Goal: Find specific page/section

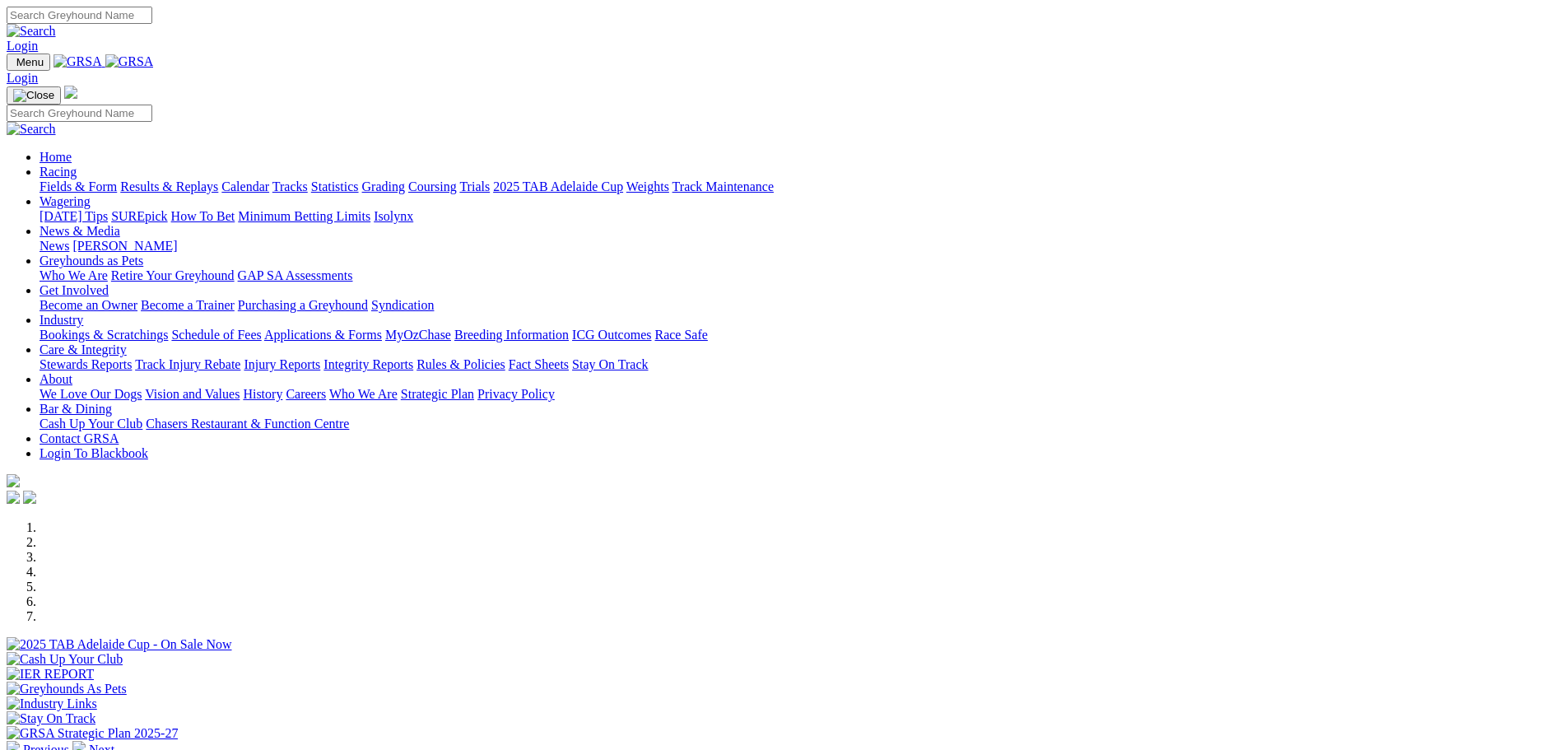
scroll to position [494, 0]
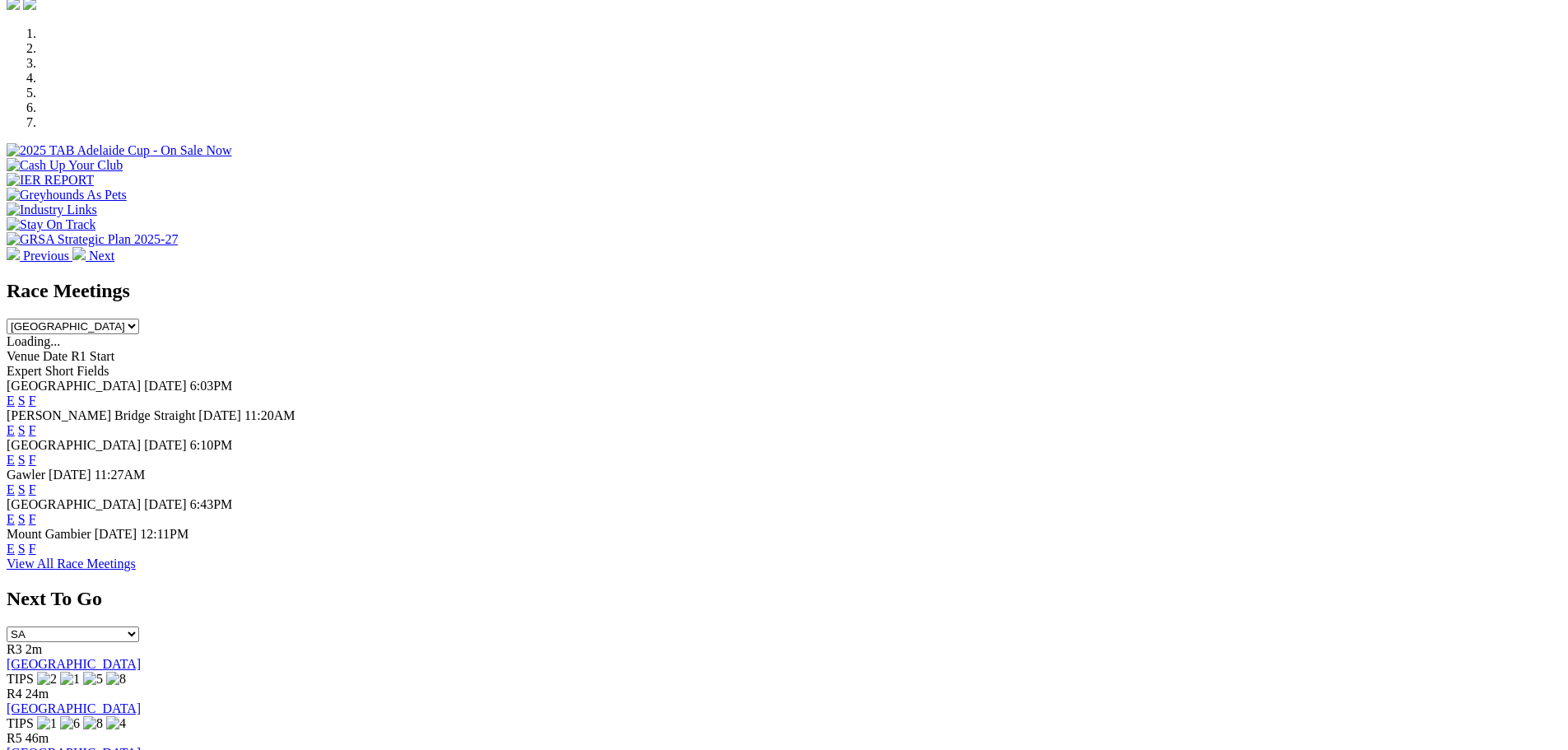
click at [36, 512] on link "F" at bounding box center [32, 519] width 8 height 14
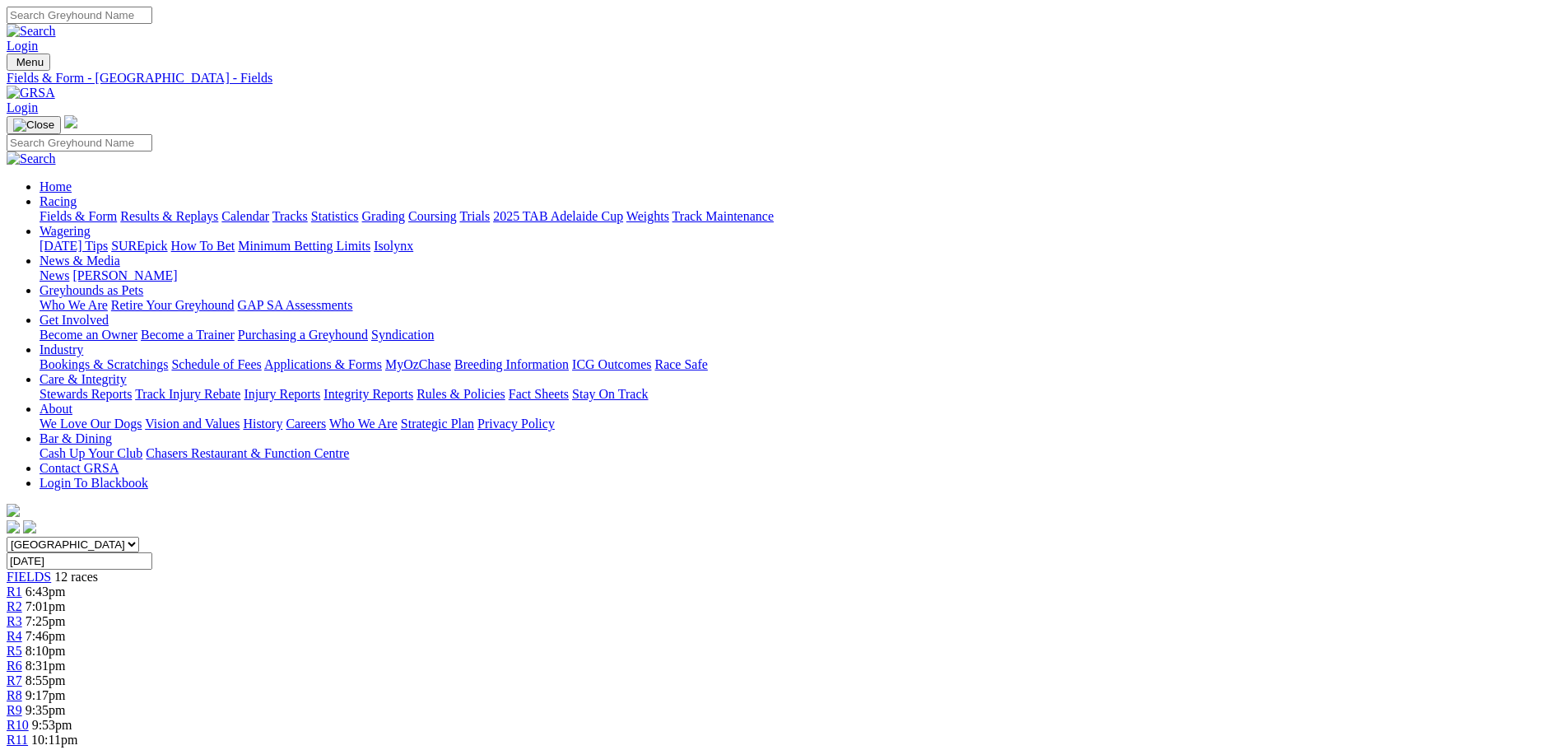
click at [117, 209] on link "Fields & Form" at bounding box center [78, 215] width 77 height 14
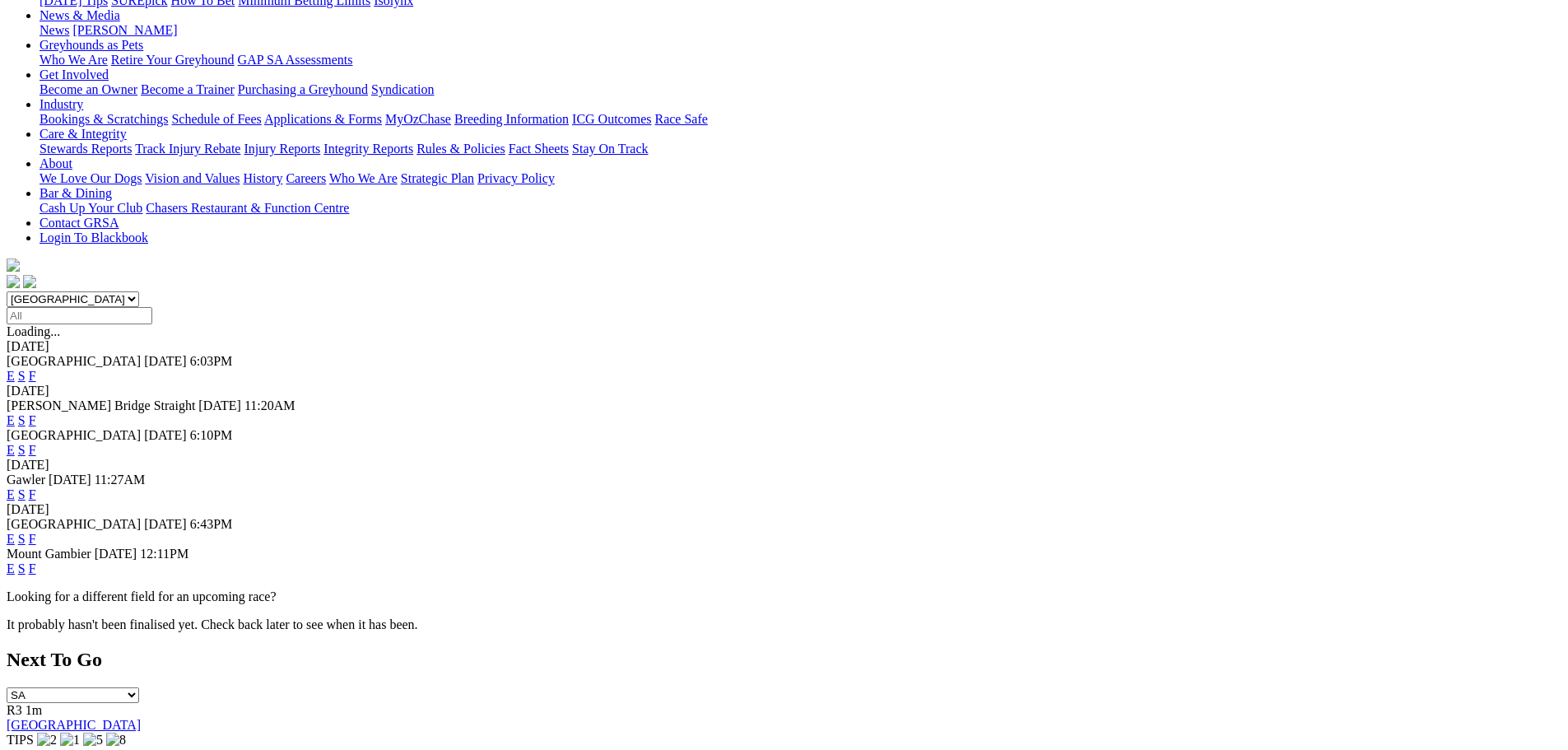
scroll to position [247, 0]
click at [36, 560] on link "F" at bounding box center [32, 566] width 8 height 14
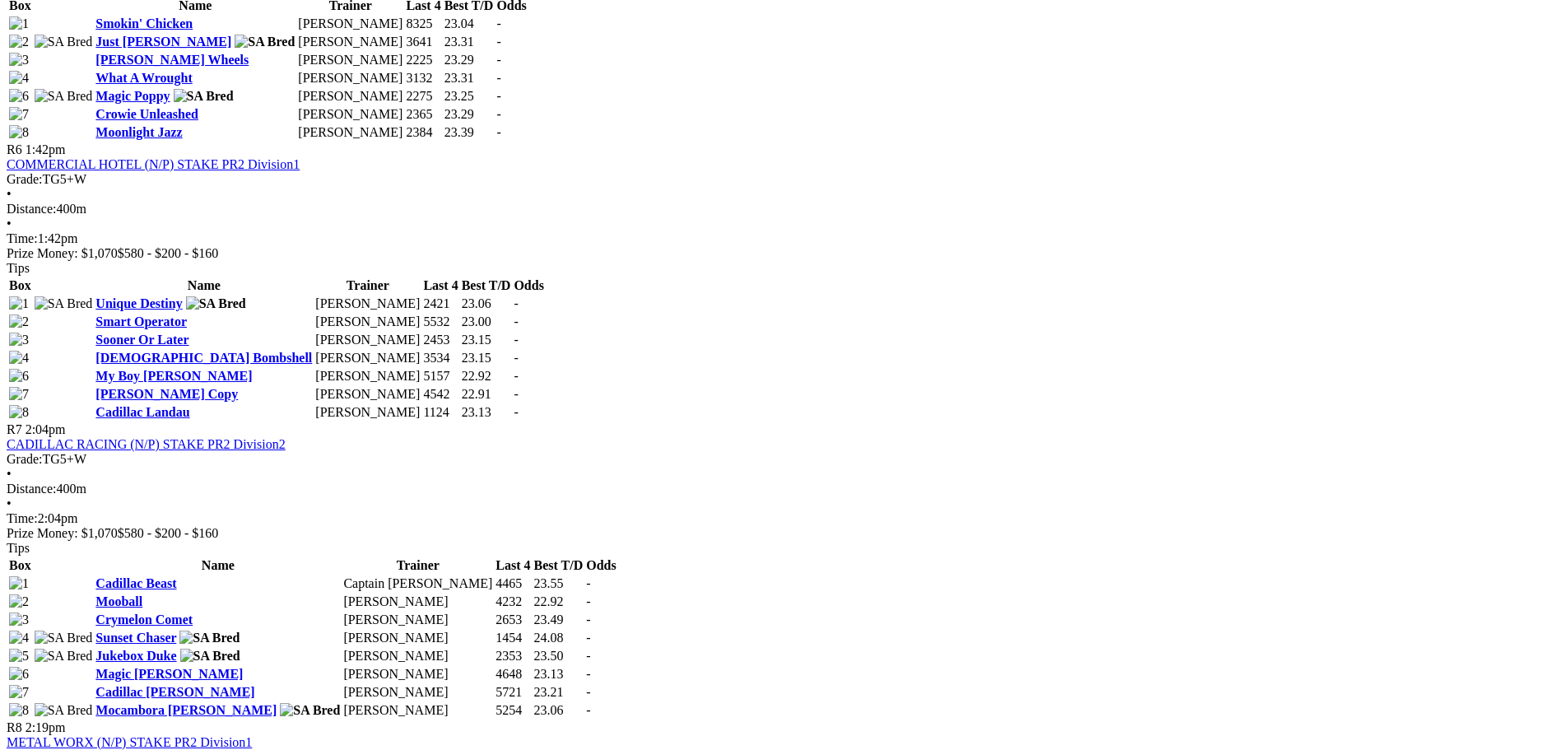
scroll to position [2140, 0]
